Goal: Transaction & Acquisition: Book appointment/travel/reservation

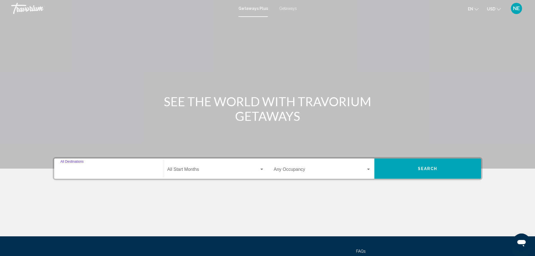
click at [60, 173] on input "Destination All Destinations" at bounding box center [108, 170] width 97 height 5
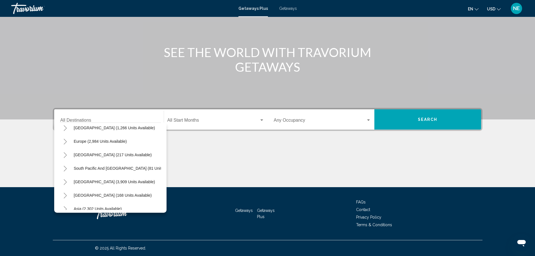
scroll to position [72, 0]
click at [63, 152] on icon "Toggle South Pacific and Oceania (81 units available)" at bounding box center [65, 155] width 4 height 6
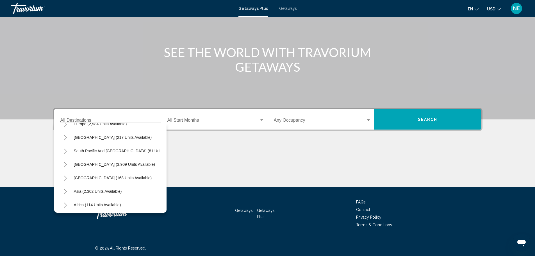
click at [63, 216] on icon "Toggle Middle East (392 units available)" at bounding box center [65, 219] width 4 height 6
click at [63, 175] on icon "Toggle Middle East (392 units available)" at bounding box center [65, 178] width 4 height 6
click at [63, 202] on icon "Toggle Africa (114 units available)" at bounding box center [65, 205] width 4 height 6
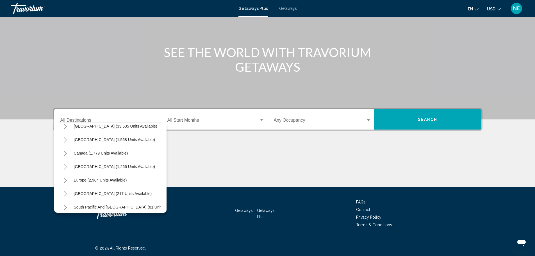
scroll to position [0, 0]
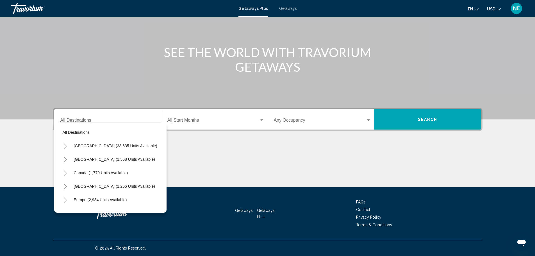
click at [126, 111] on div "Destination All Destinations" at bounding box center [108, 120] width 97 height 18
click at [76, 119] on input "Destination All Destinations" at bounding box center [108, 121] width 97 height 5
click at [60, 119] on input "Destination All Destinations" at bounding box center [108, 121] width 97 height 5
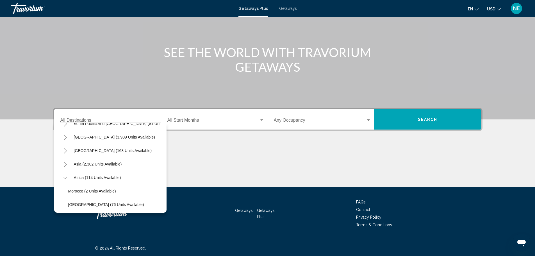
scroll to position [117, 0]
click at [64, 215] on icon "Toggle Middle East (392 units available)" at bounding box center [65, 218] width 3 height 6
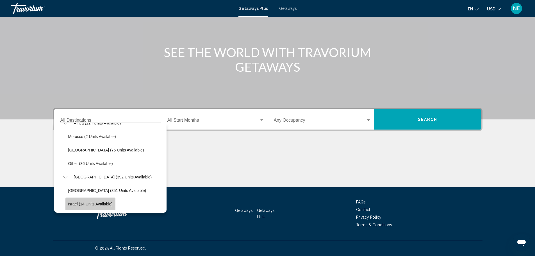
click at [79, 197] on button "Israel (14 units available)" at bounding box center [90, 203] width 50 height 13
type input "**********"
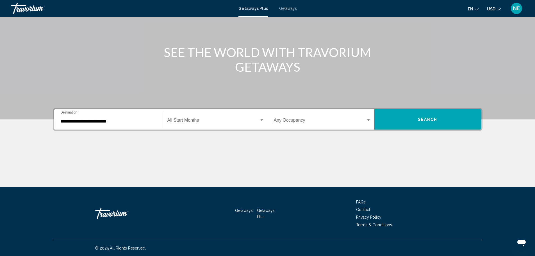
click at [290, 10] on span "Getaways" at bounding box center [288, 8] width 18 height 4
click at [60, 119] on input "Destination All Destinations" at bounding box center [108, 121] width 97 height 5
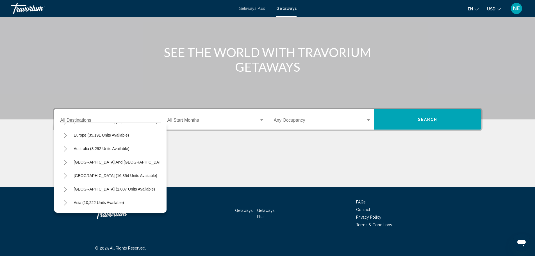
scroll to position [72, 0]
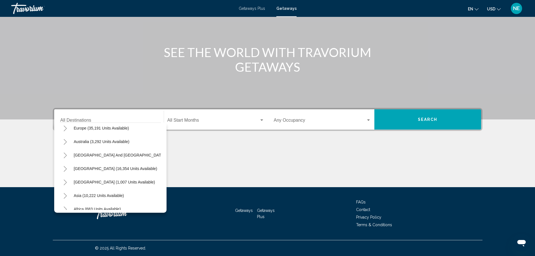
click at [63, 220] on icon "Toggle Middle East (1,119 units available)" at bounding box center [65, 223] width 4 height 6
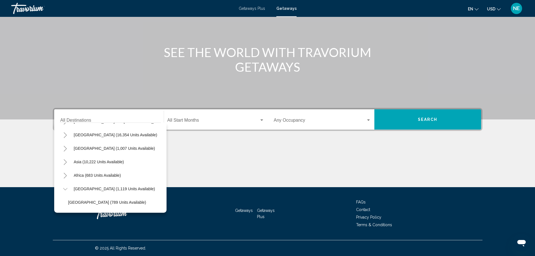
scroll to position [130, 0]
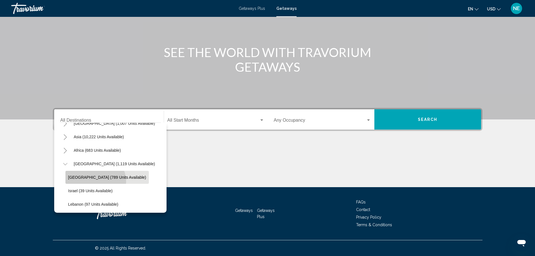
click at [65, 171] on button "[GEOGRAPHIC_DATA] (789 units available)" at bounding box center [107, 177] width 84 height 13
type input "**********"
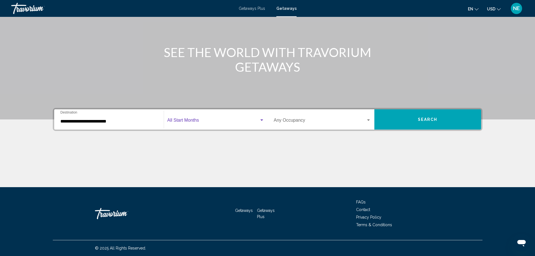
click at [261, 118] on div "Search widget" at bounding box center [261, 120] width 5 height 4
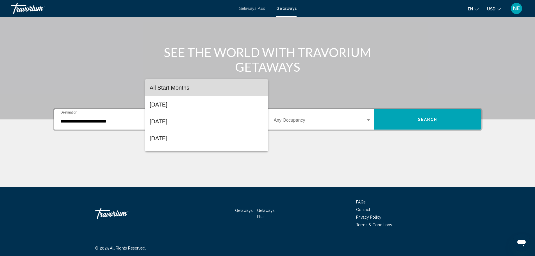
click at [261, 85] on mat-option "All Start Months" at bounding box center [206, 87] width 123 height 17
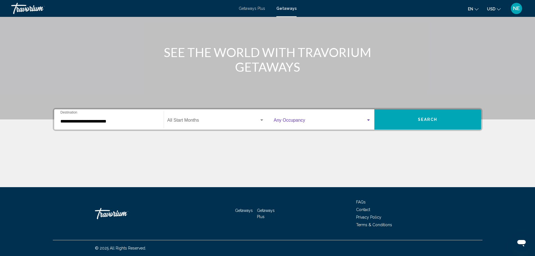
click at [370, 119] on div "Search widget" at bounding box center [368, 119] width 3 height 1
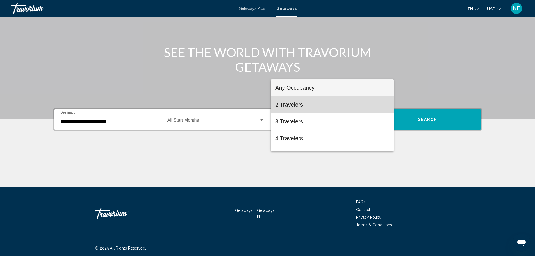
click at [335, 109] on span "2 Travelers" at bounding box center [332, 104] width 114 height 17
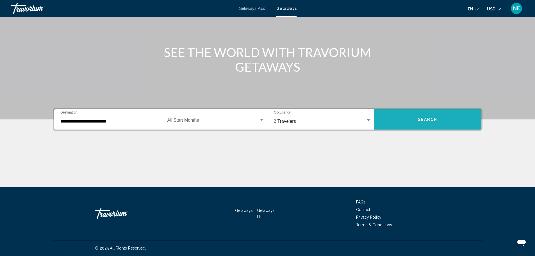
click at [445, 109] on button "Search" at bounding box center [427, 119] width 107 height 20
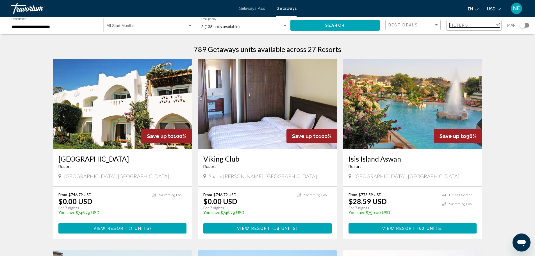
click at [451, 28] on span "Filters" at bounding box center [458, 25] width 19 height 4
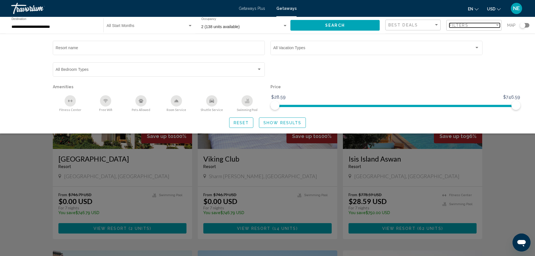
click at [451, 28] on span "Filters" at bounding box center [458, 25] width 19 height 4
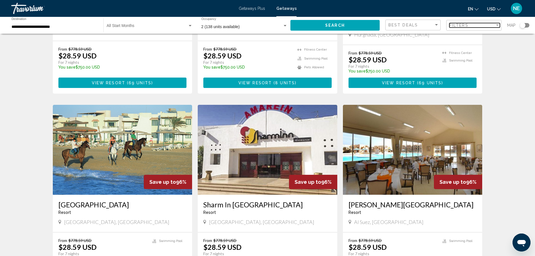
scroll to position [529, 0]
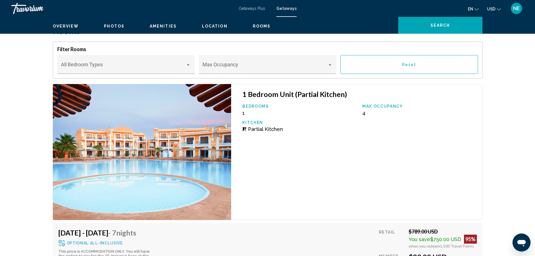
scroll to position [978, 0]
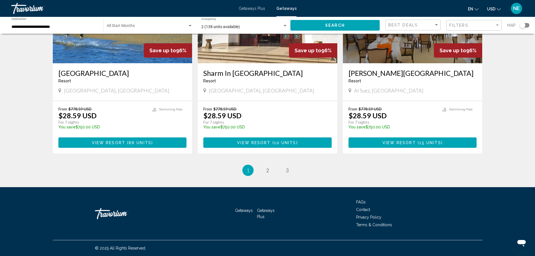
scroll to position [867, 0]
click at [266, 167] on span "2" at bounding box center [267, 170] width 3 height 6
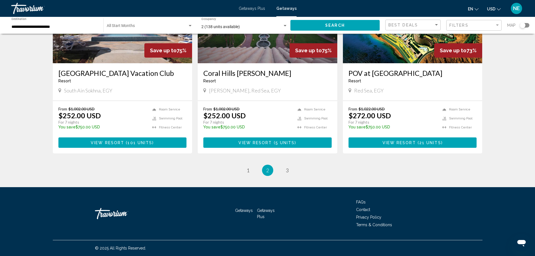
scroll to position [852, 0]
click at [289, 173] on span "3" at bounding box center [287, 170] width 3 height 6
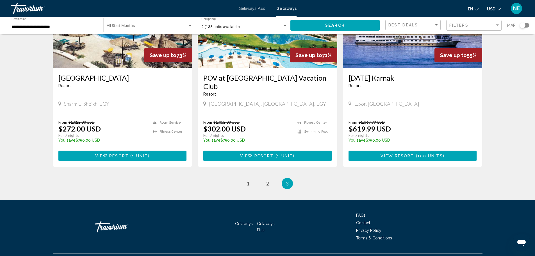
scroll to position [179, 0]
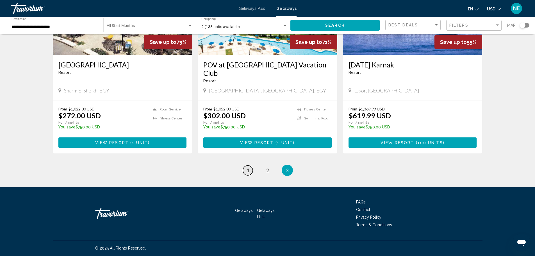
click at [246, 167] on span "1" at bounding box center [247, 170] width 3 height 6
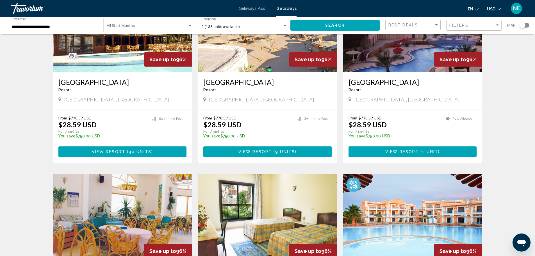
scroll to position [273, 0]
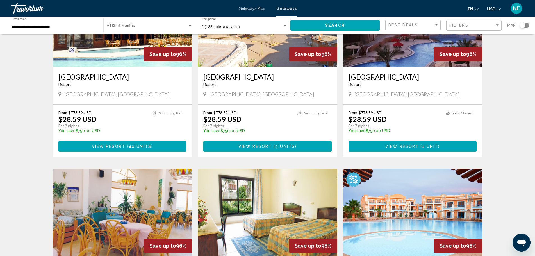
click at [407, 67] on img "Main content" at bounding box center [413, 22] width 140 height 90
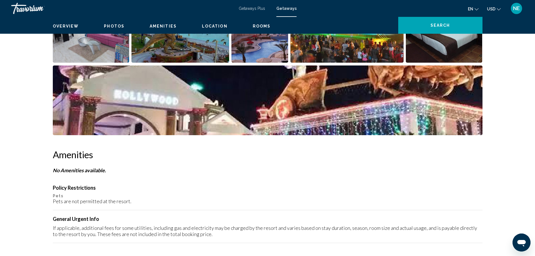
scroll to position [305, 0]
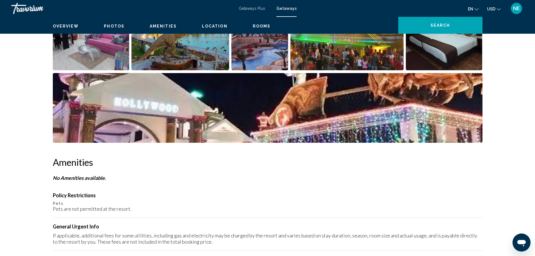
click at [79, 70] on img "Open full-screen image slider" at bounding box center [91, 36] width 77 height 70
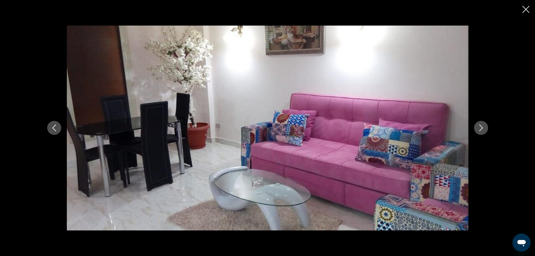
click at [484, 128] on icon "Next image" at bounding box center [481, 127] width 7 height 7
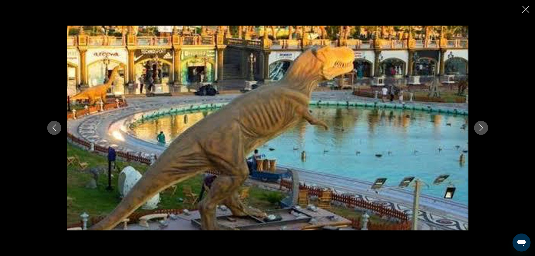
click at [484, 128] on icon "Next image" at bounding box center [481, 127] width 7 height 7
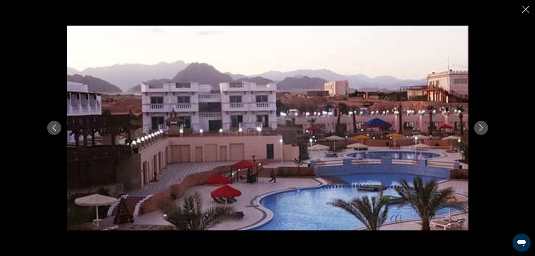
click at [484, 128] on icon "Next image" at bounding box center [481, 127] width 7 height 7
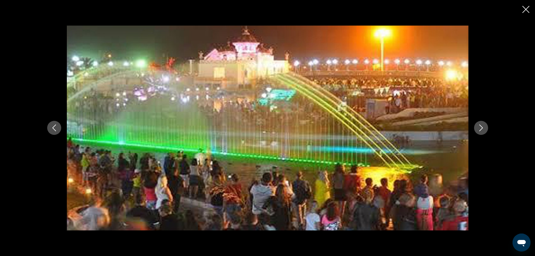
click at [484, 128] on icon "Next image" at bounding box center [481, 127] width 7 height 7
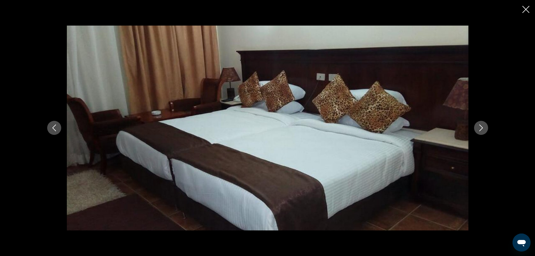
click at [484, 128] on icon "Next image" at bounding box center [481, 127] width 7 height 7
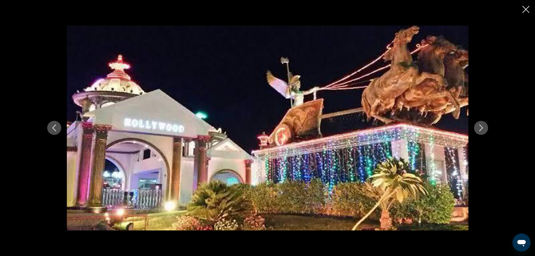
click at [484, 128] on icon "Next image" at bounding box center [481, 127] width 7 height 7
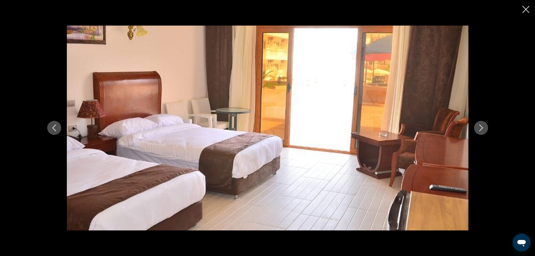
click at [484, 128] on icon "Next image" at bounding box center [481, 127] width 7 height 7
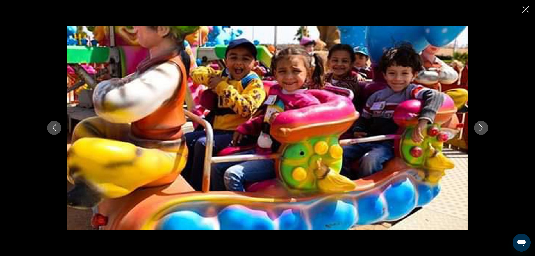
click at [484, 128] on icon "Next image" at bounding box center [481, 127] width 7 height 7
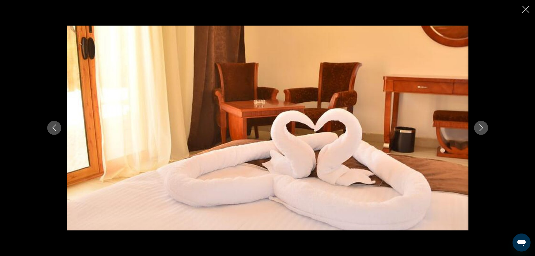
click at [484, 128] on icon "Next image" at bounding box center [481, 127] width 7 height 7
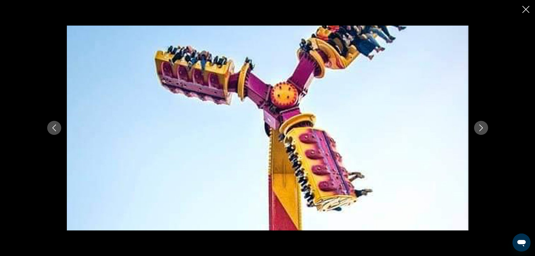
click at [484, 128] on icon "Next image" at bounding box center [481, 127] width 7 height 7
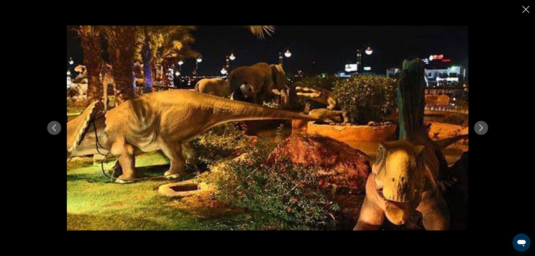
click at [484, 128] on icon "Next image" at bounding box center [481, 127] width 7 height 7
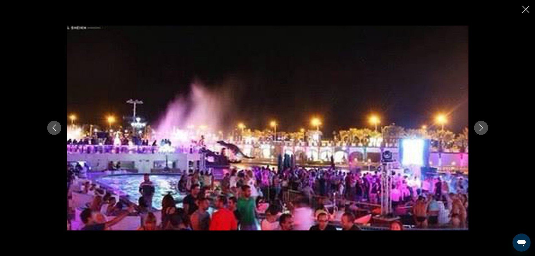
click at [484, 128] on icon "Next image" at bounding box center [481, 127] width 7 height 7
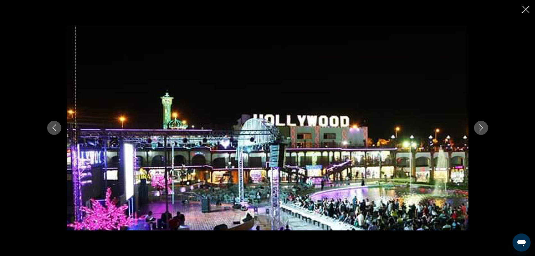
click at [484, 128] on icon "Next image" at bounding box center [481, 127] width 7 height 7
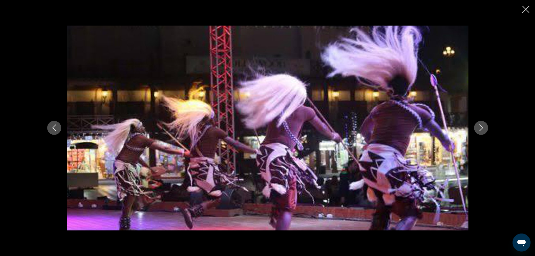
click at [484, 128] on icon "Next image" at bounding box center [481, 127] width 7 height 7
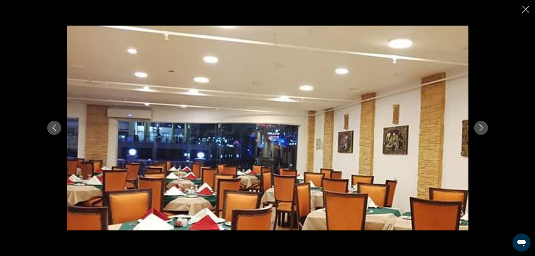
click at [484, 128] on icon "Next image" at bounding box center [481, 127] width 7 height 7
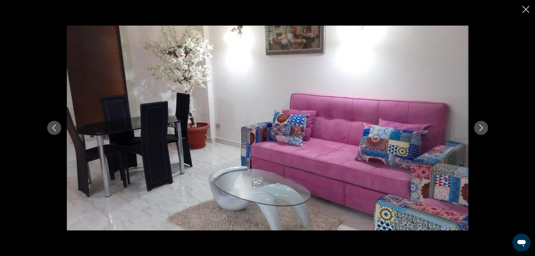
click at [526, 10] on icon "Close slideshow" at bounding box center [525, 9] width 7 height 7
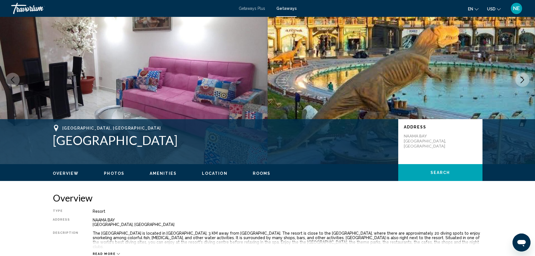
scroll to position [0, 0]
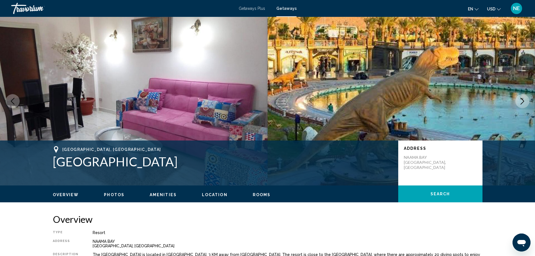
click at [244, 10] on span "Getaways Plus" at bounding box center [252, 8] width 26 height 4
